Goal: Navigation & Orientation: Find specific page/section

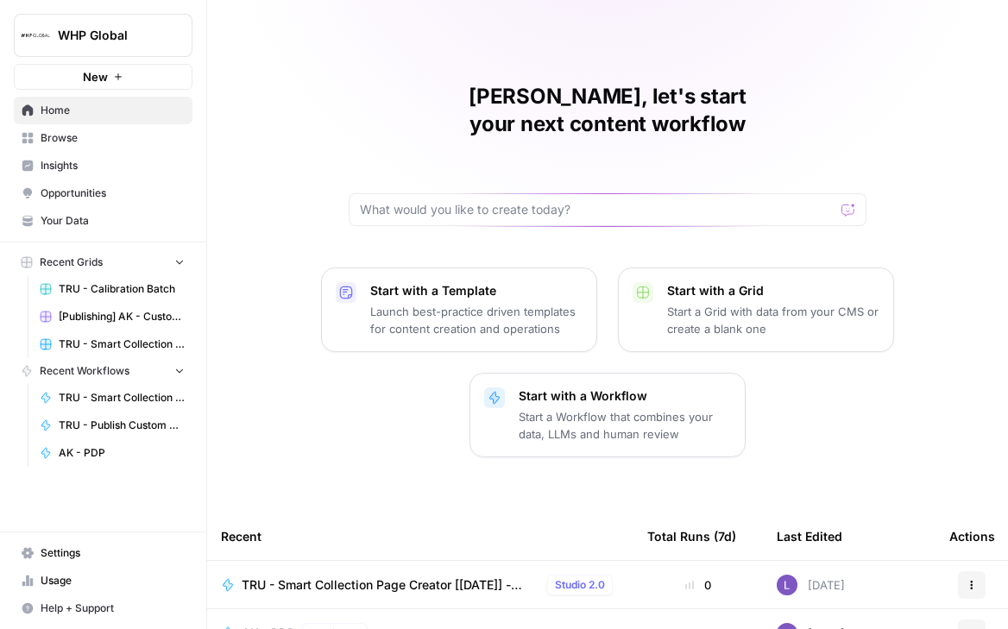
click at [110, 36] on span "WHP Global" at bounding box center [110, 35] width 104 height 17
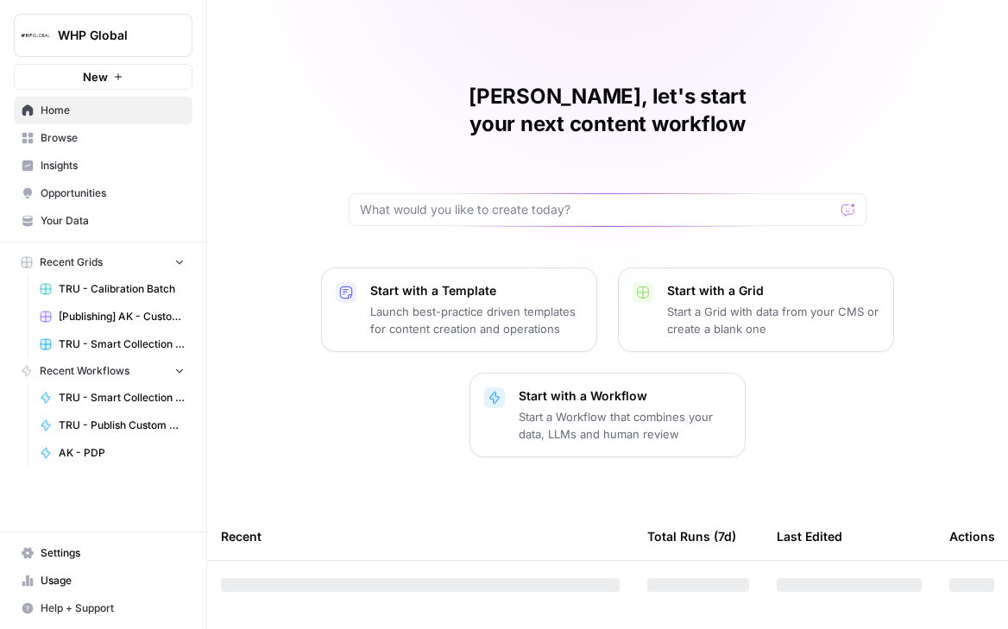
click at [119, 47] on button "WHP Global" at bounding box center [103, 35] width 179 height 43
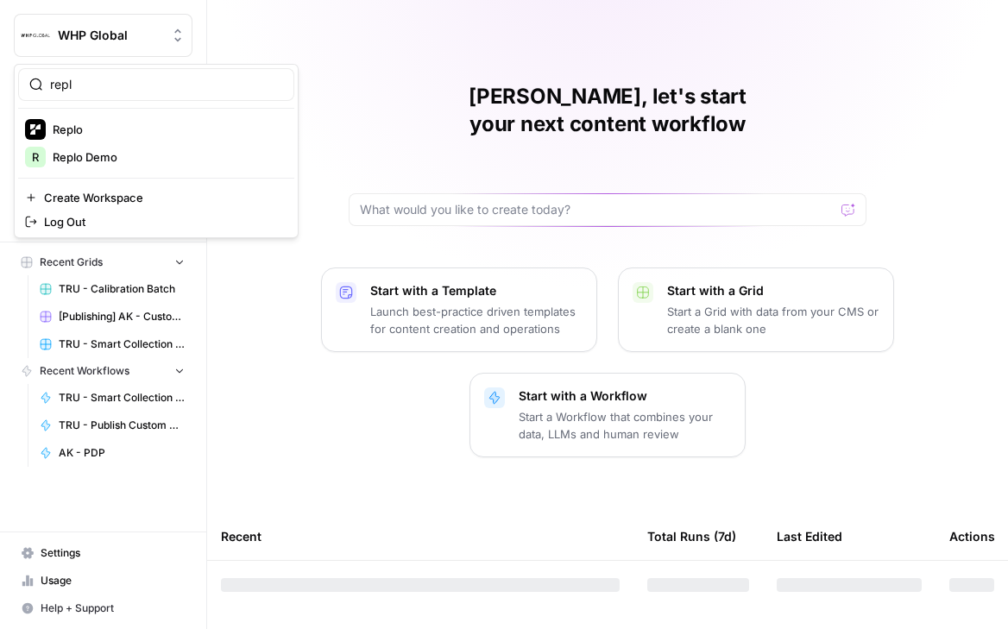
type input "repl"
click at [91, 150] on span "Replo Demo" at bounding box center [167, 156] width 228 height 17
